Goal: Task Accomplishment & Management: Use online tool/utility

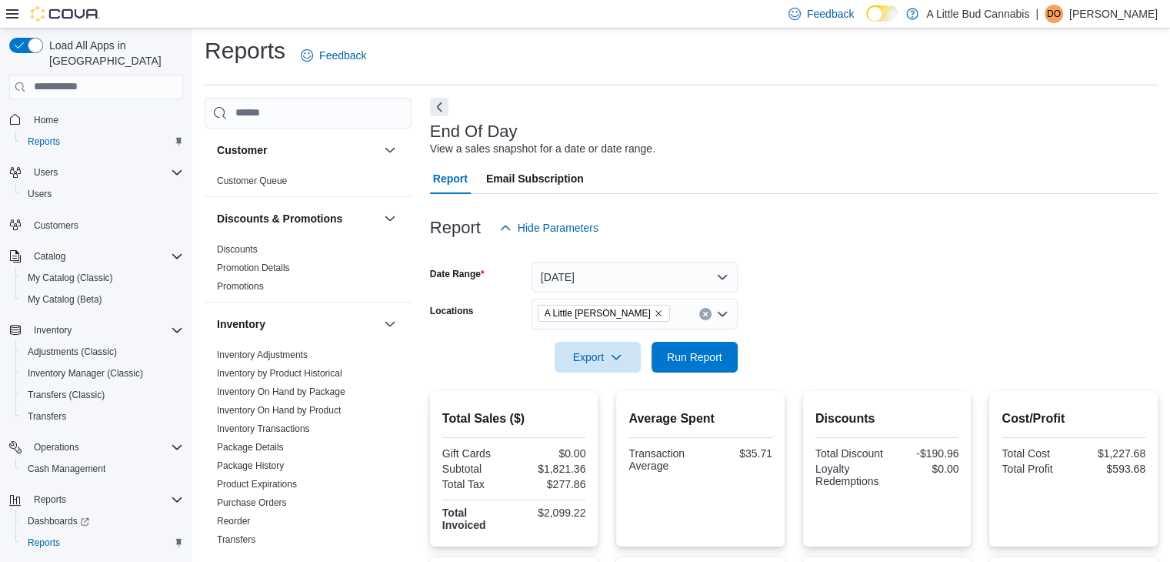
scroll to position [159, 0]
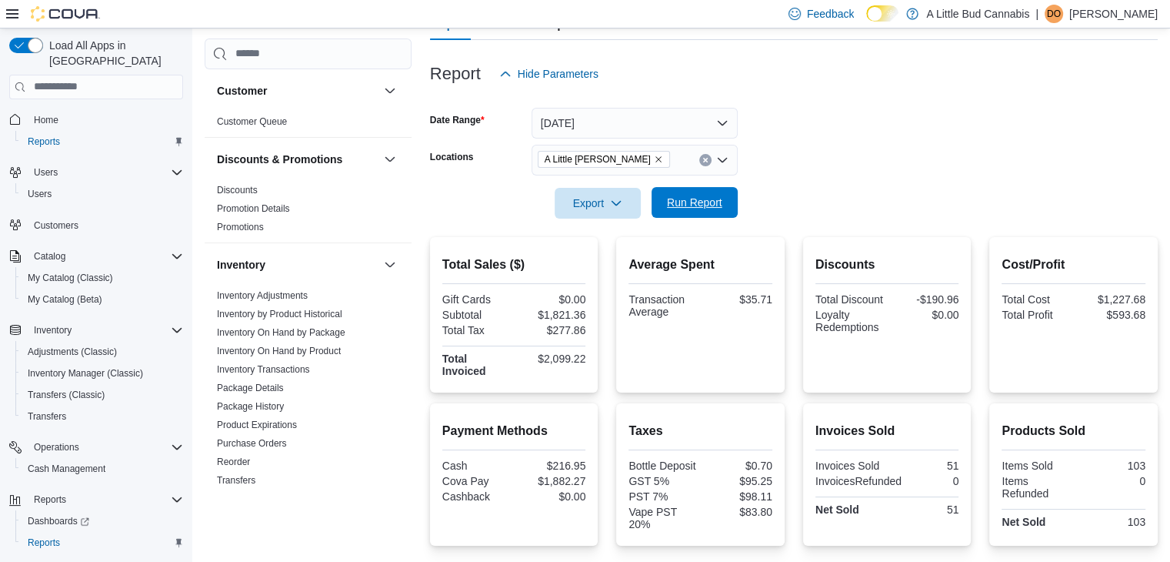
click at [714, 202] on span "Run Report" at bounding box center [694, 202] width 55 height 15
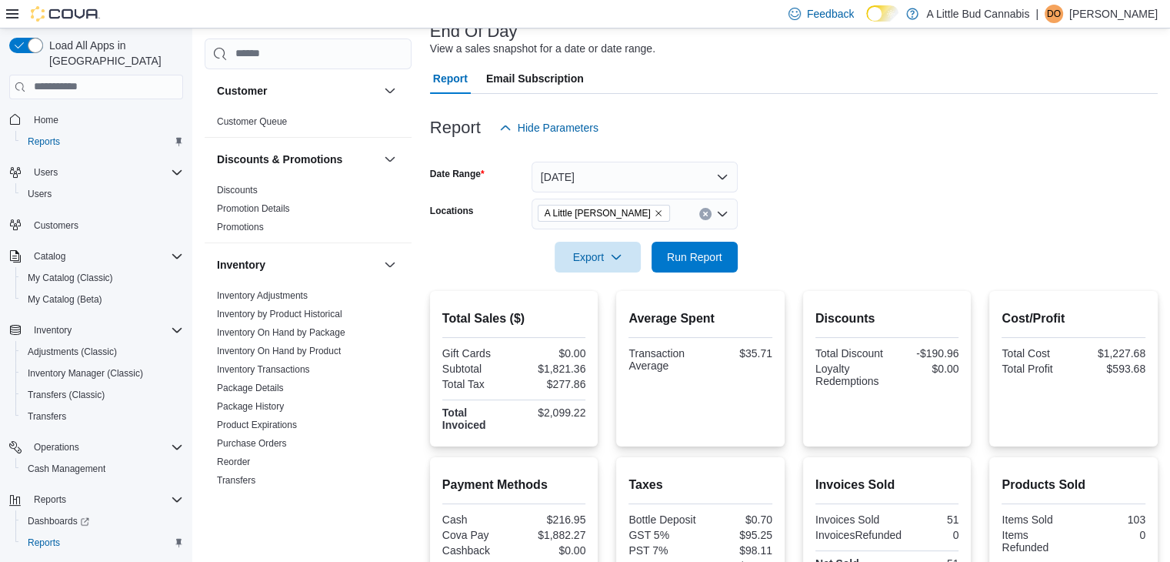
scroll to position [0, 0]
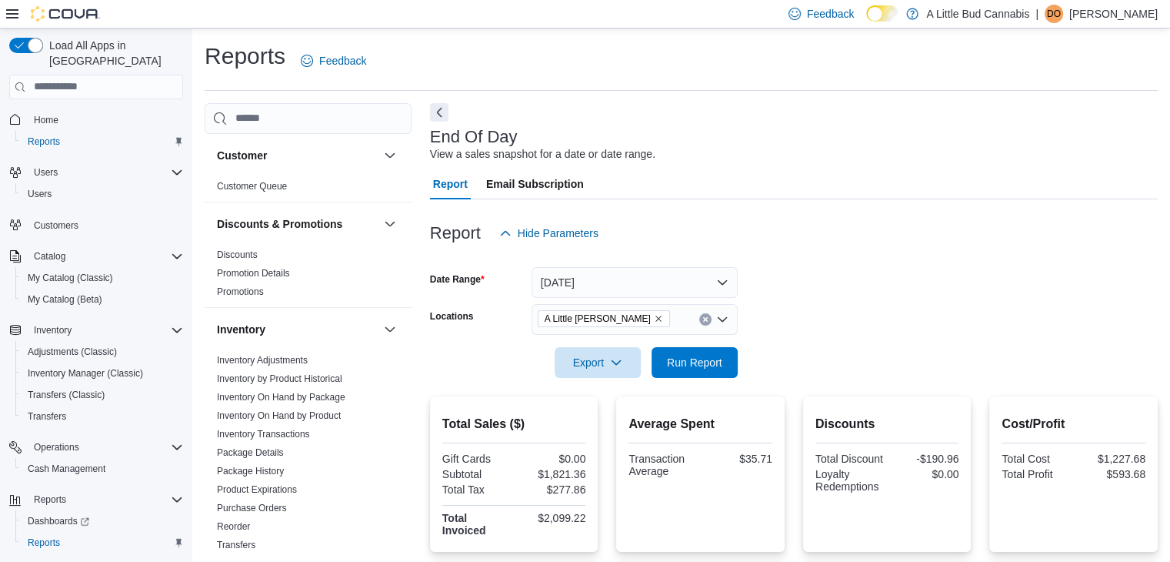
click at [861, 236] on div "Report Hide Parameters" at bounding box center [794, 233] width 728 height 31
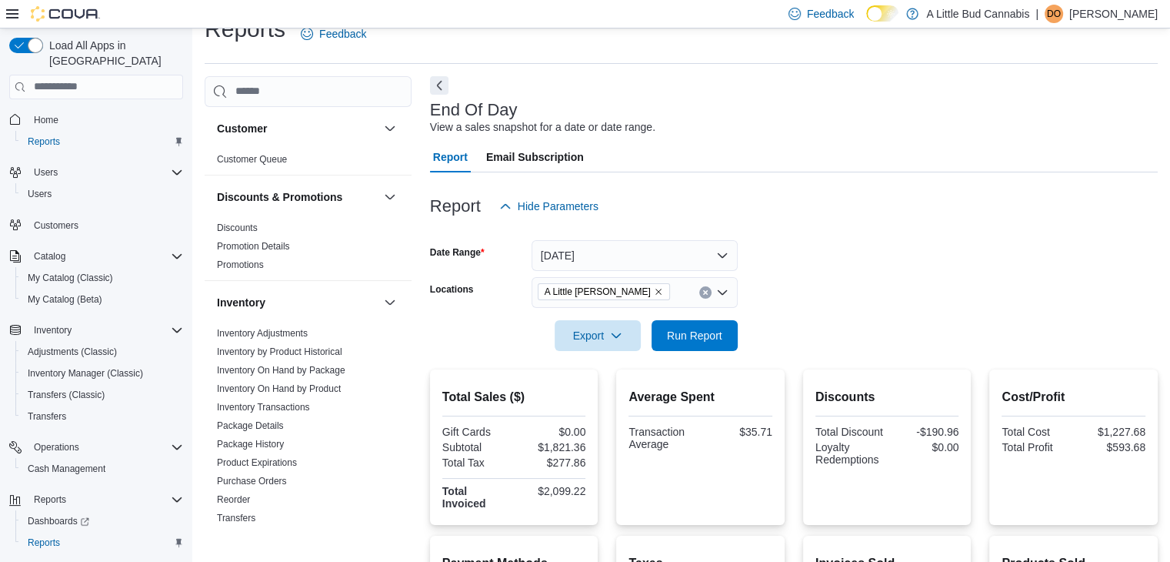
scroll to position [321, 0]
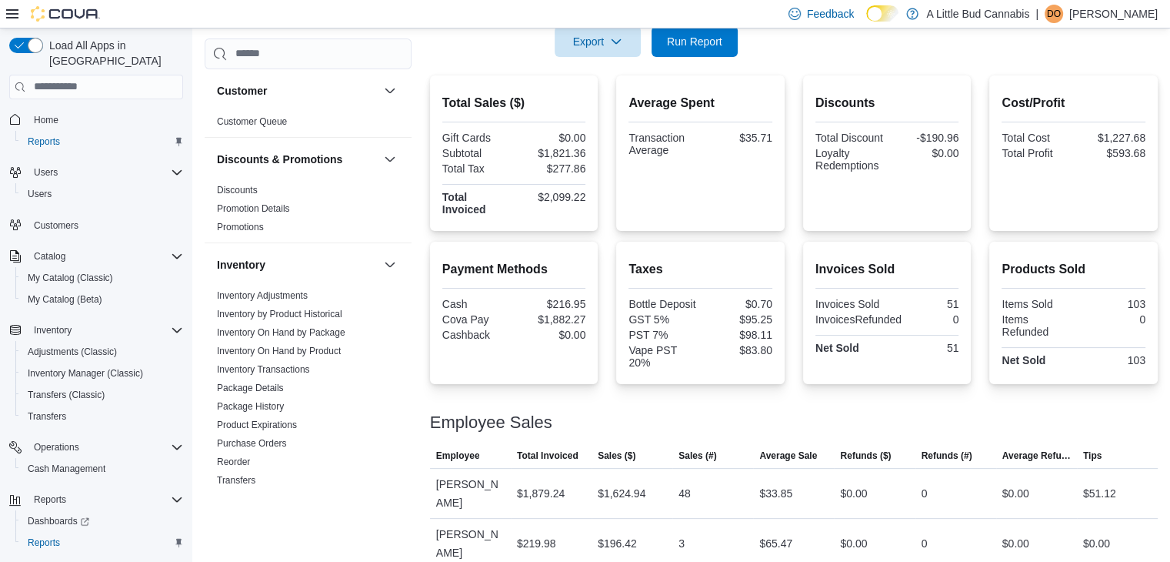
click at [782, 401] on div at bounding box center [794, 404] width 728 height 18
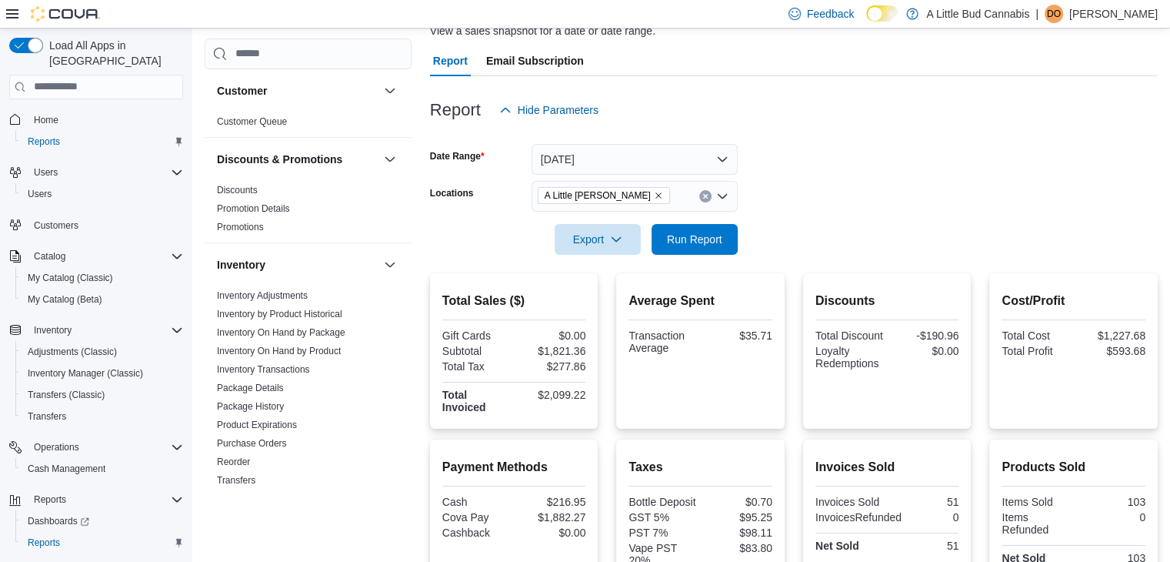
scroll to position [0, 0]
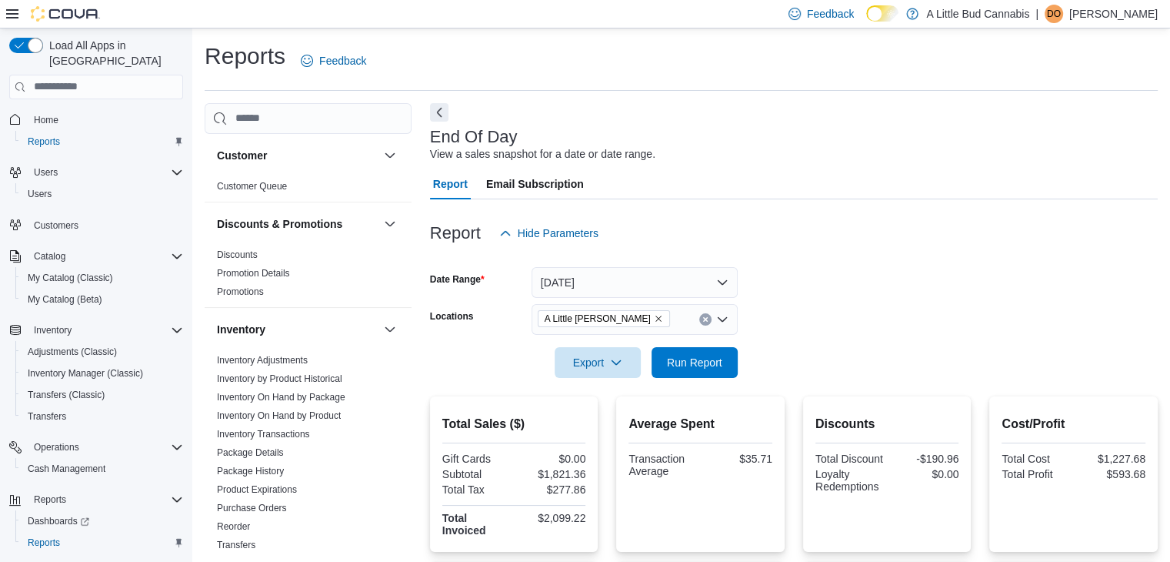
click at [796, 290] on form "Date Range [DATE] Locations A Little [PERSON_NAME] Export Run Report" at bounding box center [794, 312] width 728 height 129
click at [918, 292] on form "Date Range [DATE] Locations A Little [PERSON_NAME] Export Run Report" at bounding box center [794, 312] width 728 height 129
click at [728, 361] on button "Run Report" at bounding box center [695, 361] width 86 height 31
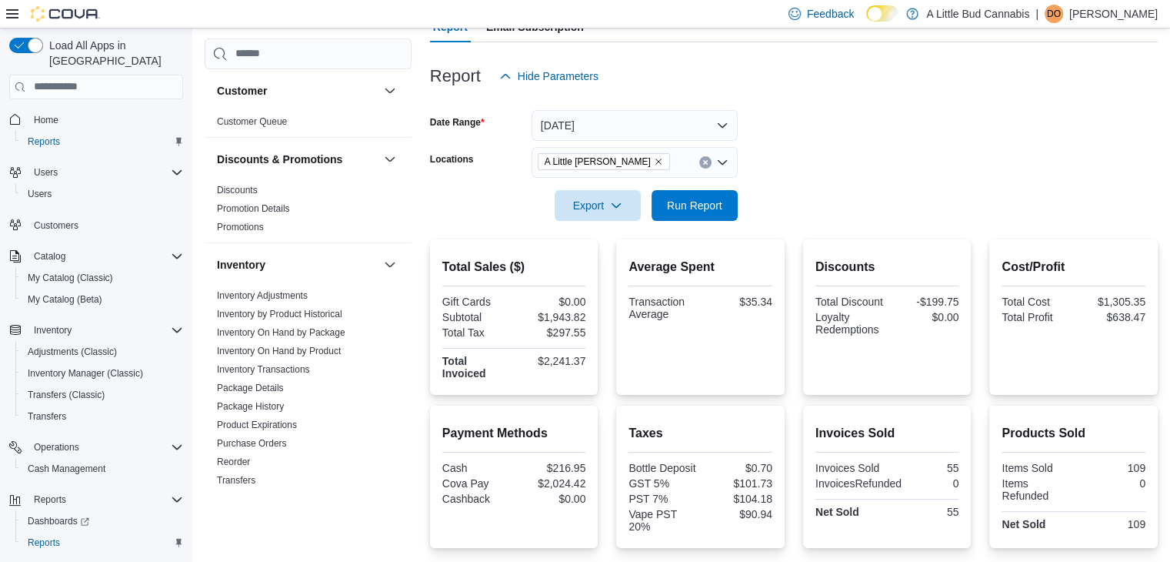
scroll to position [321, 0]
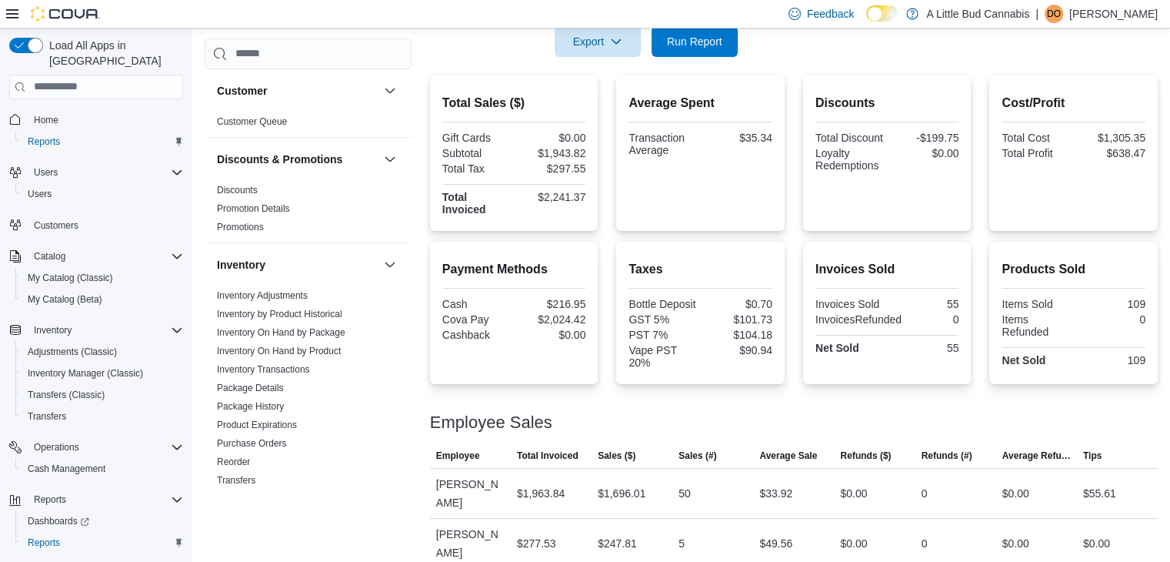
click at [817, 387] on div "Total Sales ($) Gift Cards $0.00 Subtotal $1,943.82 Total Tax $297.55 Total Inv…" at bounding box center [794, 321] width 728 height 493
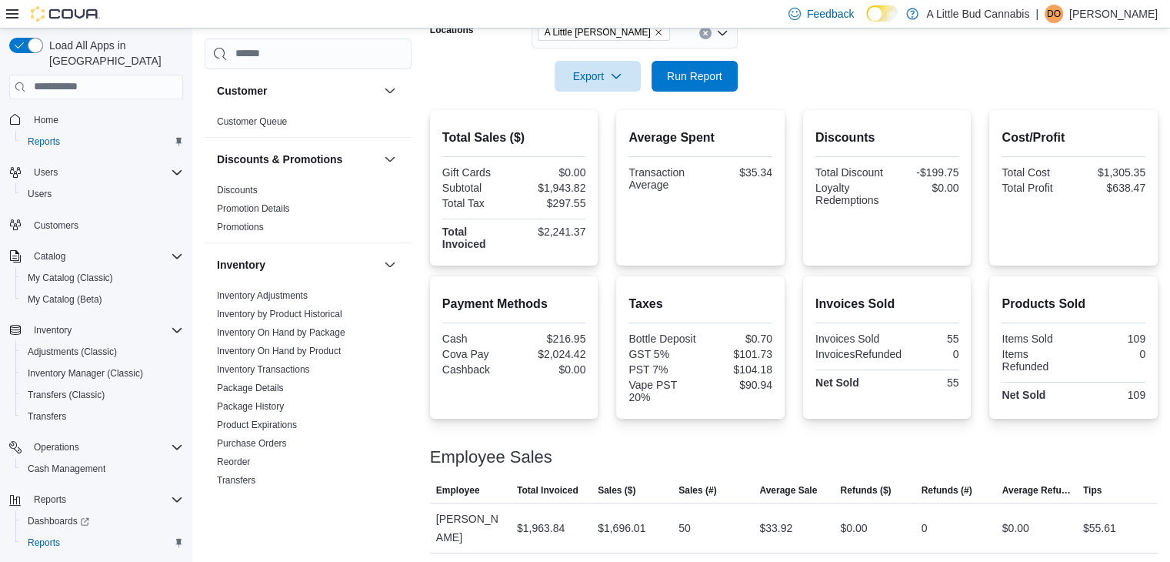
scroll to position [0, 0]
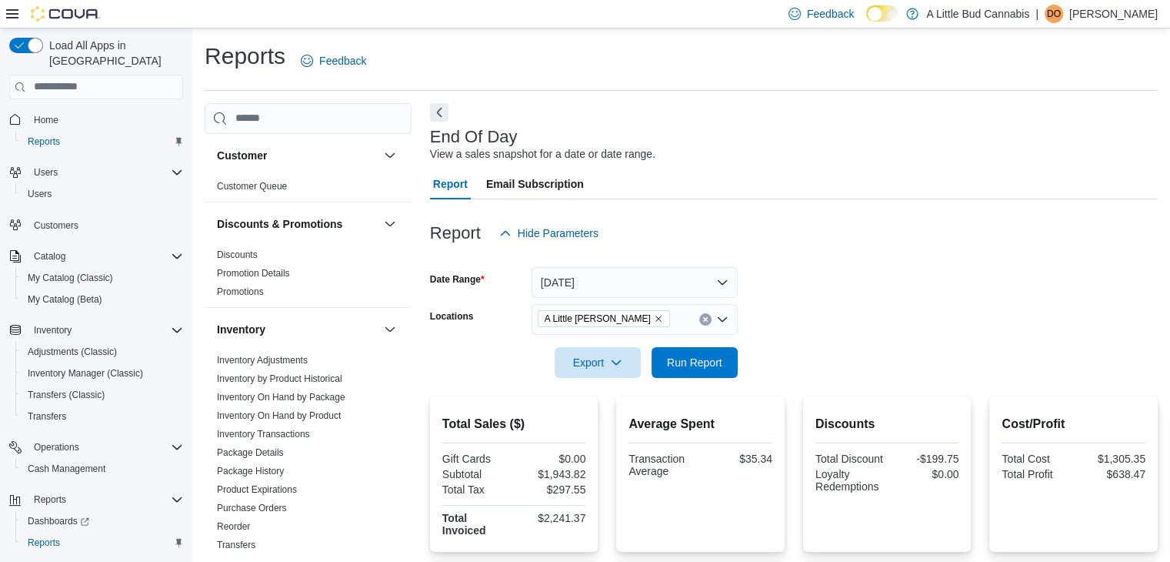
click at [818, 250] on div at bounding box center [794, 257] width 728 height 18
click at [803, 139] on div "End Of Day View a sales snapshot for a date or date range." at bounding box center [790, 145] width 720 height 35
click at [702, 107] on div "End Of Day View a sales snapshot for a date or date range. Report Email Subscri…" at bounding box center [794, 496] width 728 height 786
click at [764, 142] on div "End Of Day View a sales snapshot for a date or date range." at bounding box center [790, 145] width 720 height 35
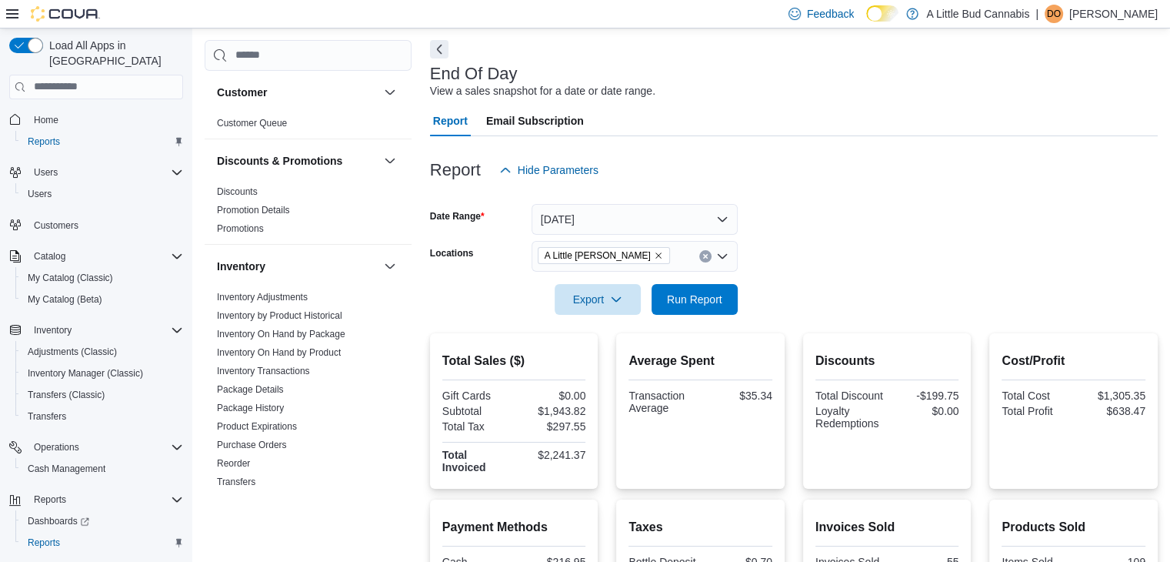
scroll to position [154, 0]
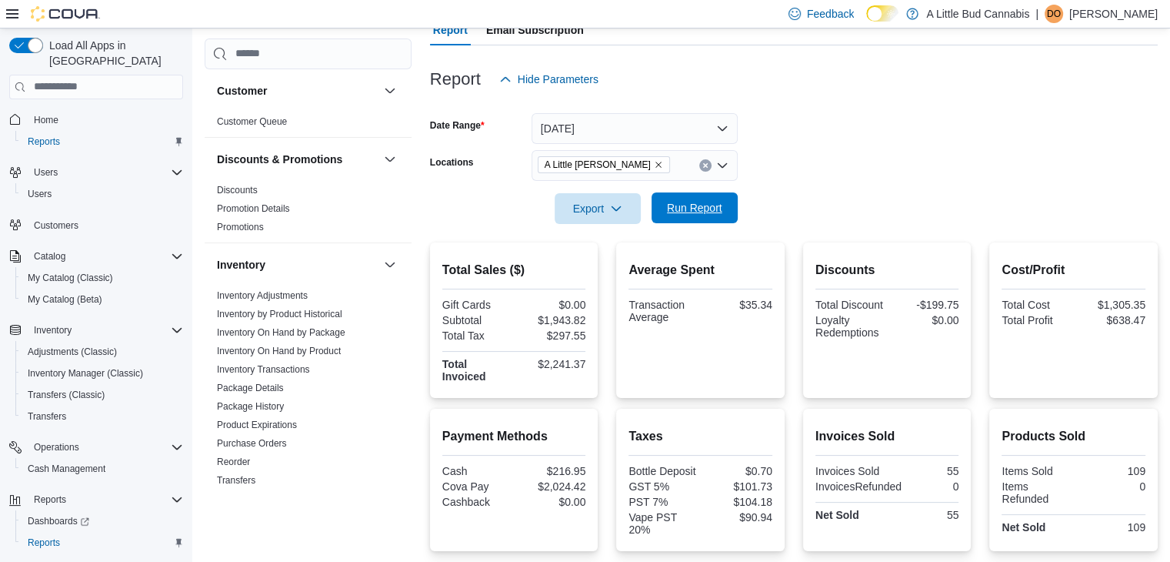
click at [713, 205] on span "Run Report" at bounding box center [694, 207] width 55 height 15
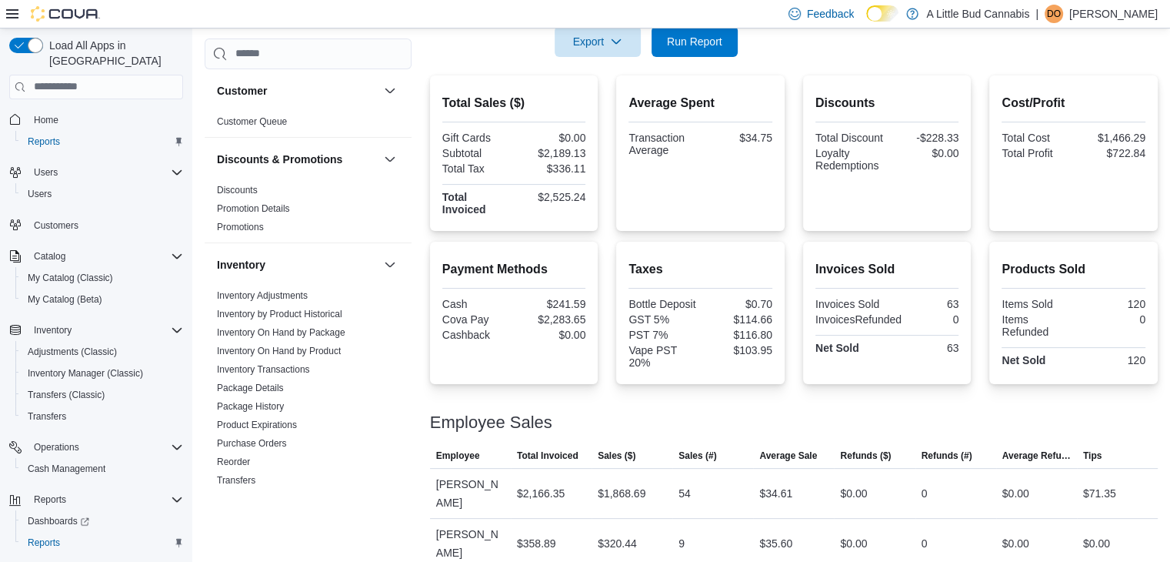
scroll to position [13, 0]
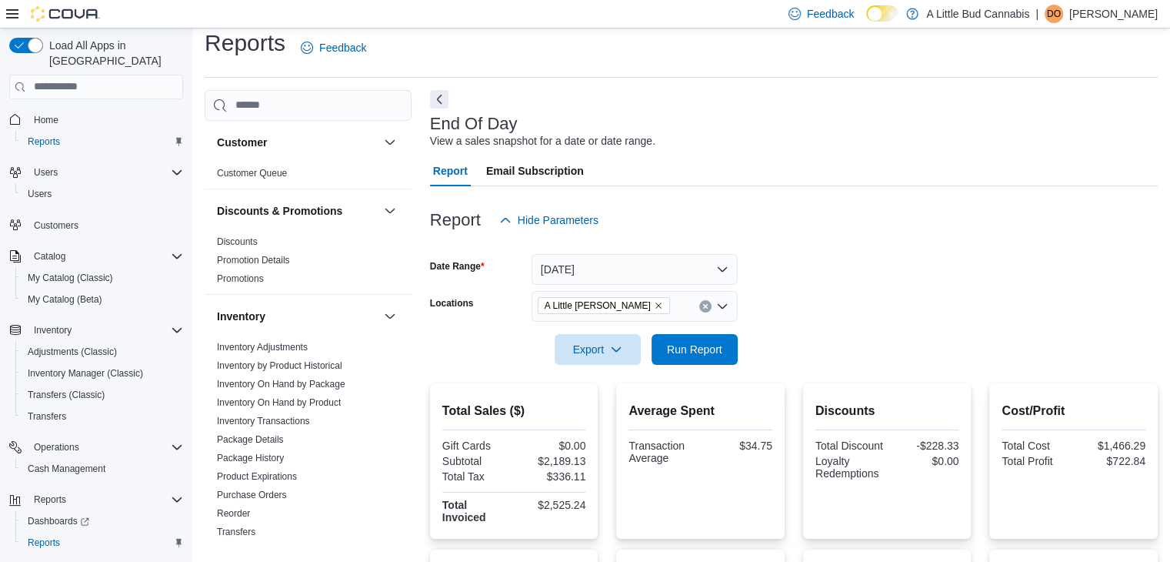
click at [842, 308] on form "Date Range [DATE] Locations A Little [PERSON_NAME] Export Run Report" at bounding box center [794, 299] width 728 height 129
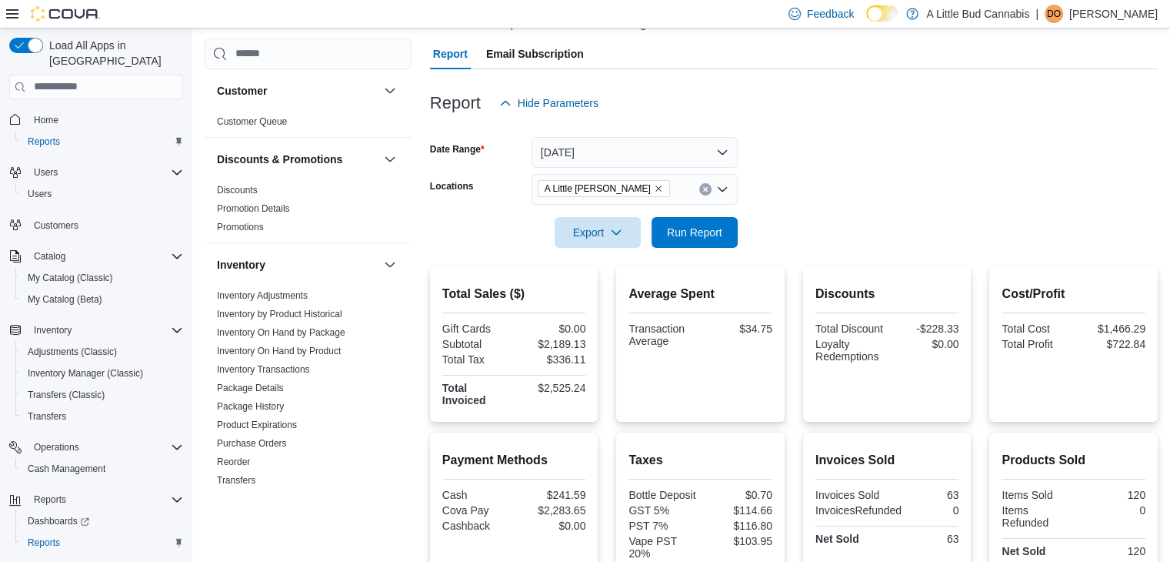
scroll to position [90, 0]
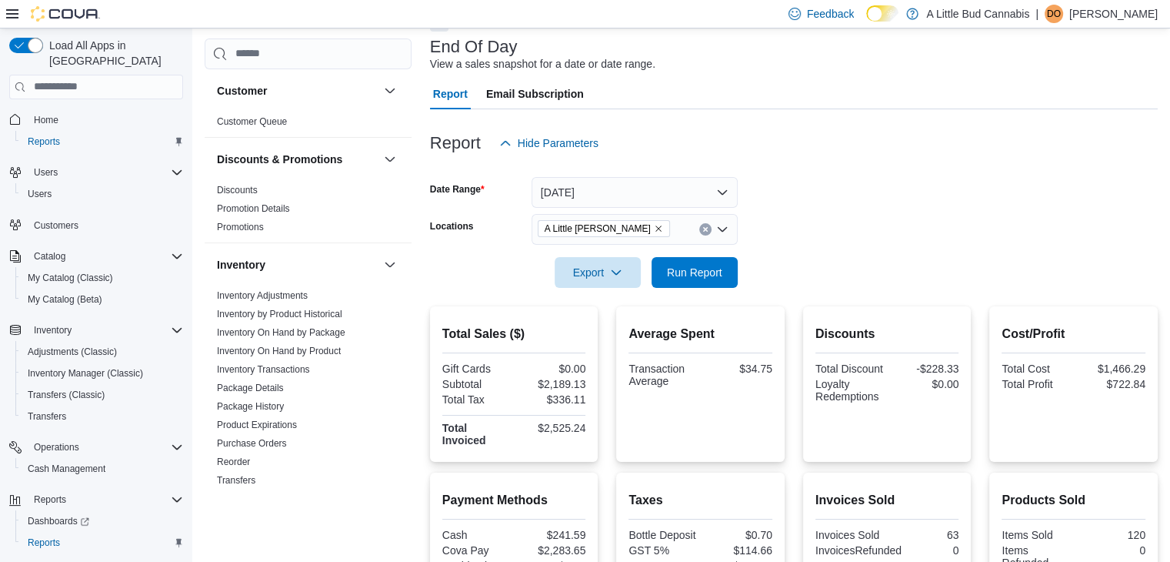
click at [886, 210] on form "Date Range [DATE] Locations A Little [PERSON_NAME] Export Run Report" at bounding box center [794, 222] width 728 height 129
click at [729, 265] on button "Run Report" at bounding box center [695, 271] width 86 height 31
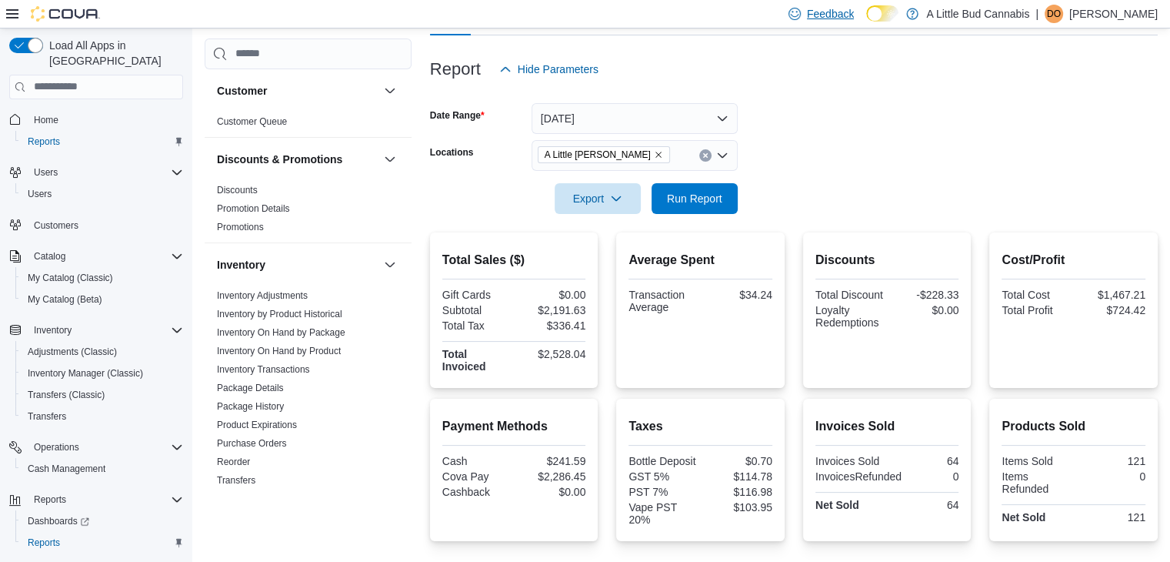
scroll to position [13, 0]
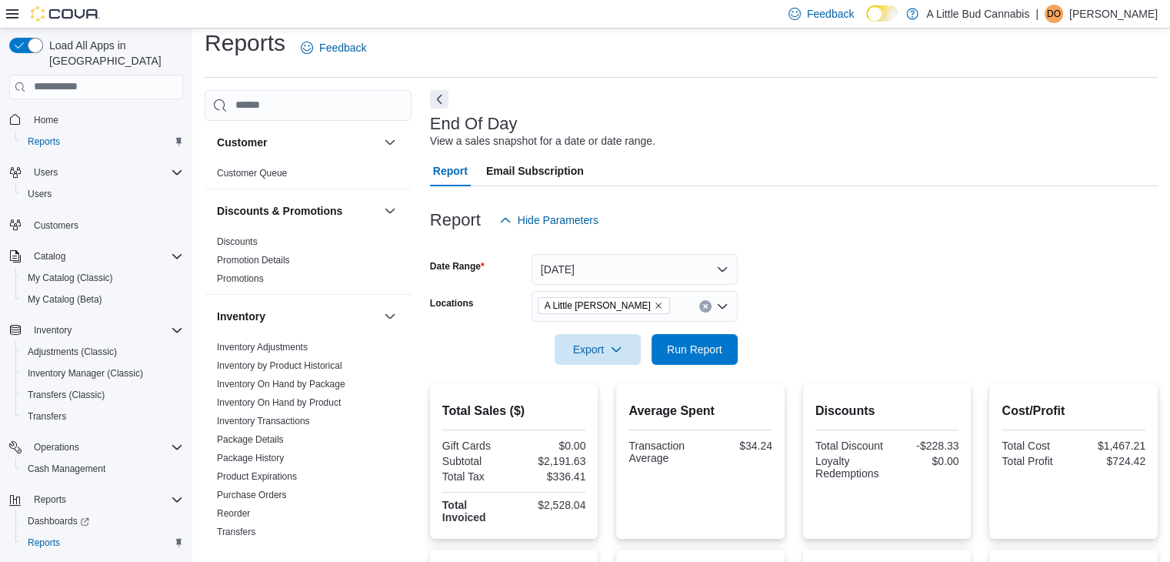
click at [908, 244] on div at bounding box center [794, 244] width 728 height 18
click at [908, 233] on div "Report Hide Parameters" at bounding box center [794, 220] width 728 height 31
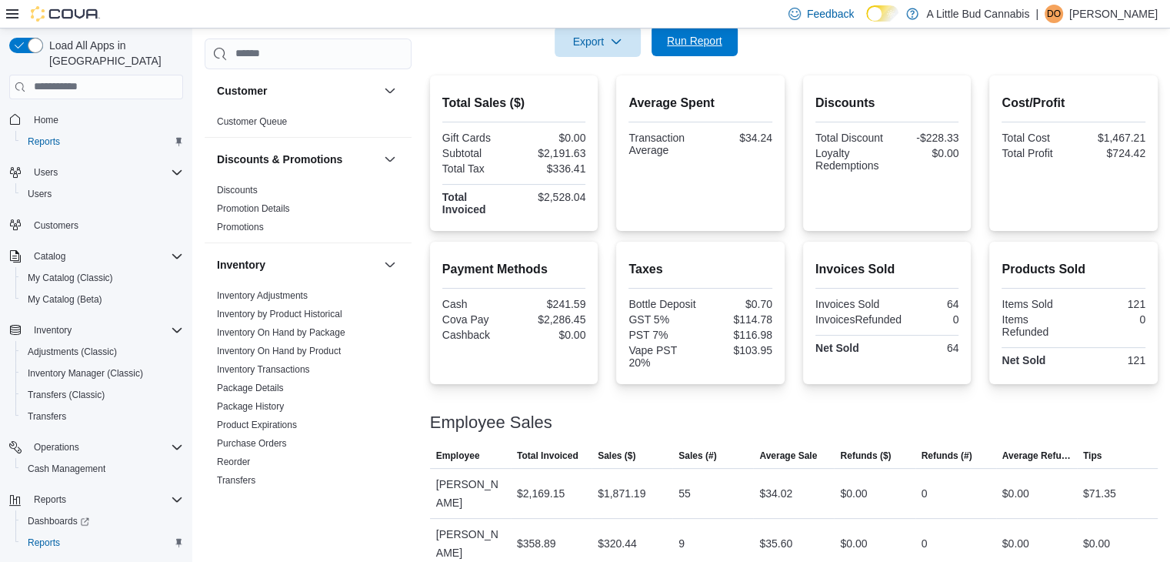
click at [705, 41] on span "Run Report" at bounding box center [694, 40] width 55 height 15
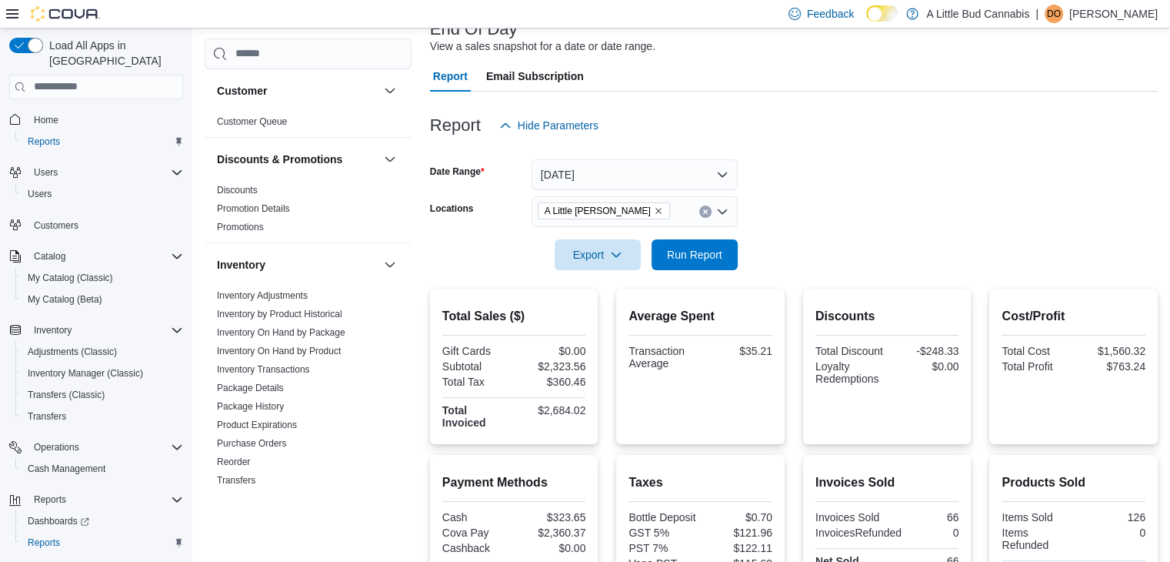
scroll to position [0, 0]
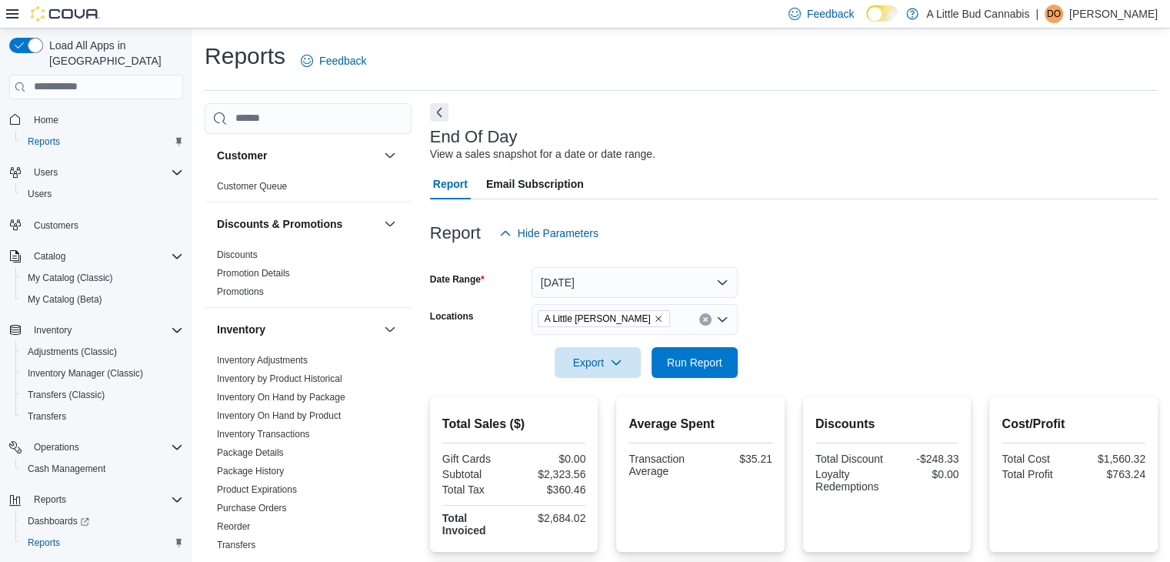
click at [923, 278] on form "Date Range [DATE] Locations A Little [PERSON_NAME] Export Run Report" at bounding box center [794, 312] width 728 height 129
